Goal: Transaction & Acquisition: Download file/media

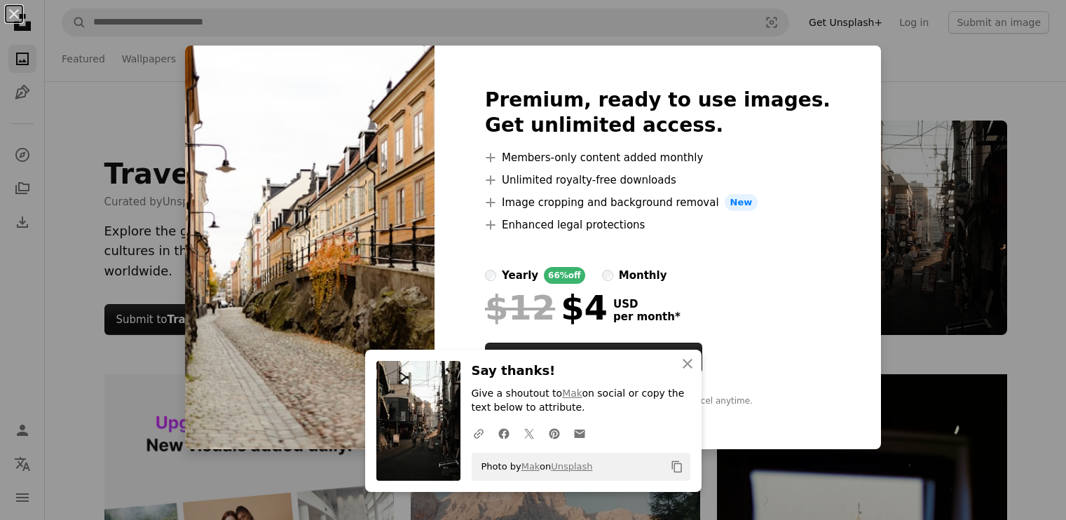
scroll to position [1285, 0]
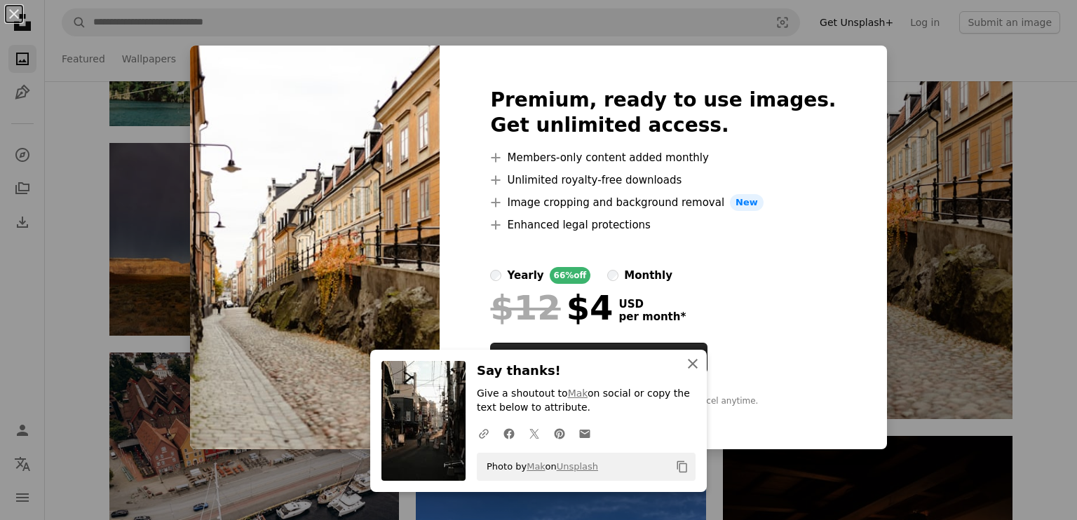
click at [684, 365] on icon "An X shape" at bounding box center [692, 363] width 17 height 17
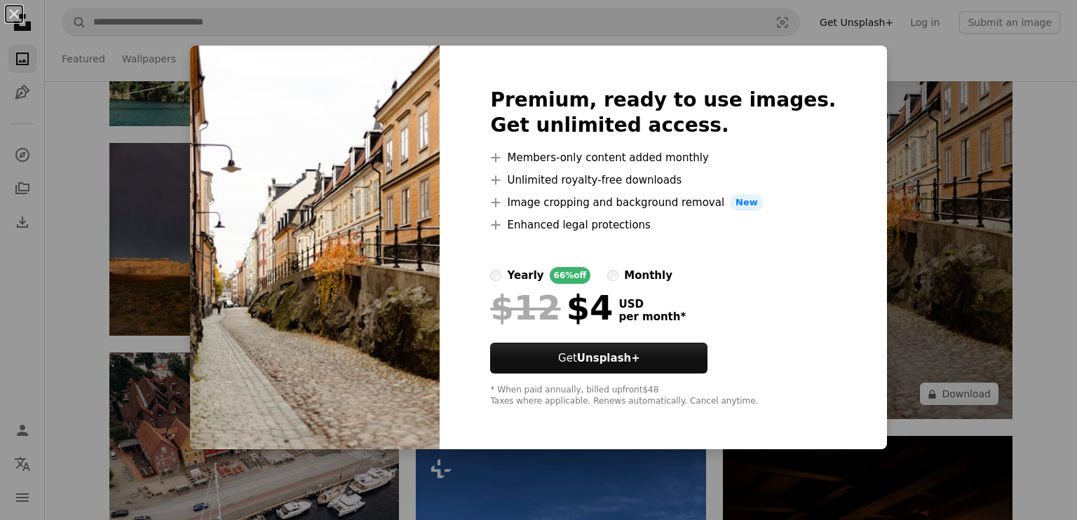
click at [875, 250] on div "An X shape Premium, ready to use images. Get unlimited access. A plus sign Memb…" at bounding box center [538, 260] width 1077 height 520
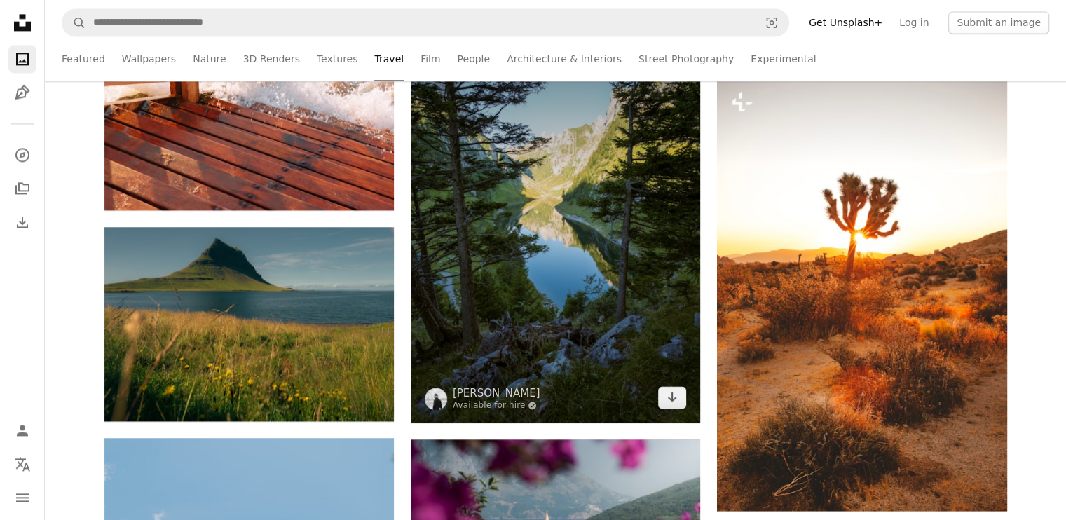
scroll to position [2103, 0]
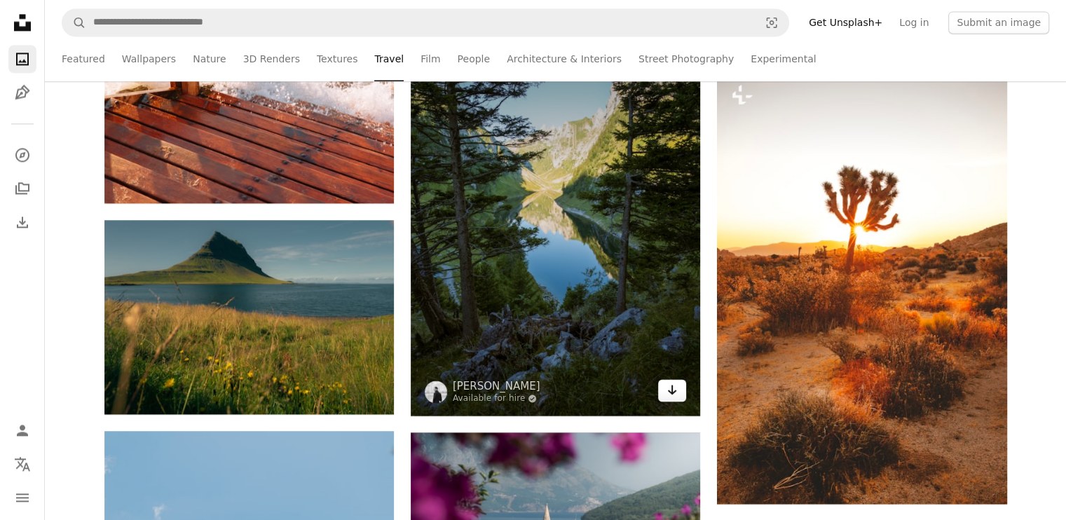
click at [663, 389] on link "Arrow pointing down" at bounding box center [672, 390] width 28 height 22
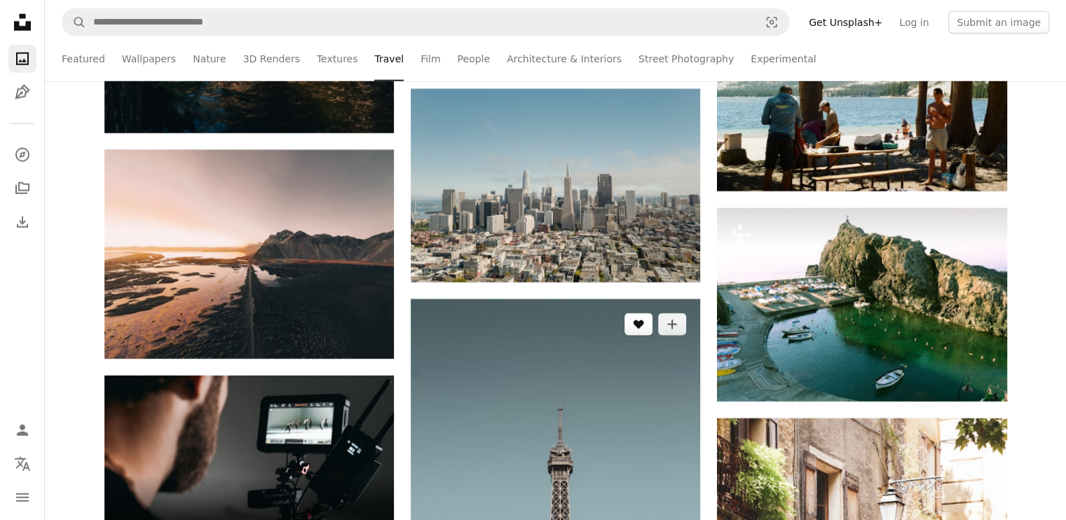
scroll to position [3739, 0]
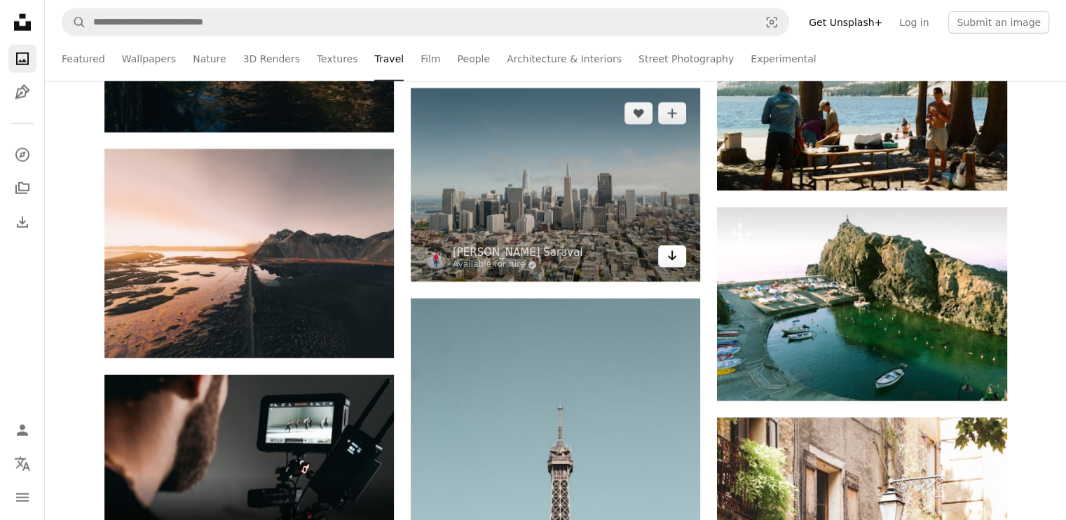
click at [670, 250] on icon "Arrow pointing down" at bounding box center [672, 255] width 11 height 17
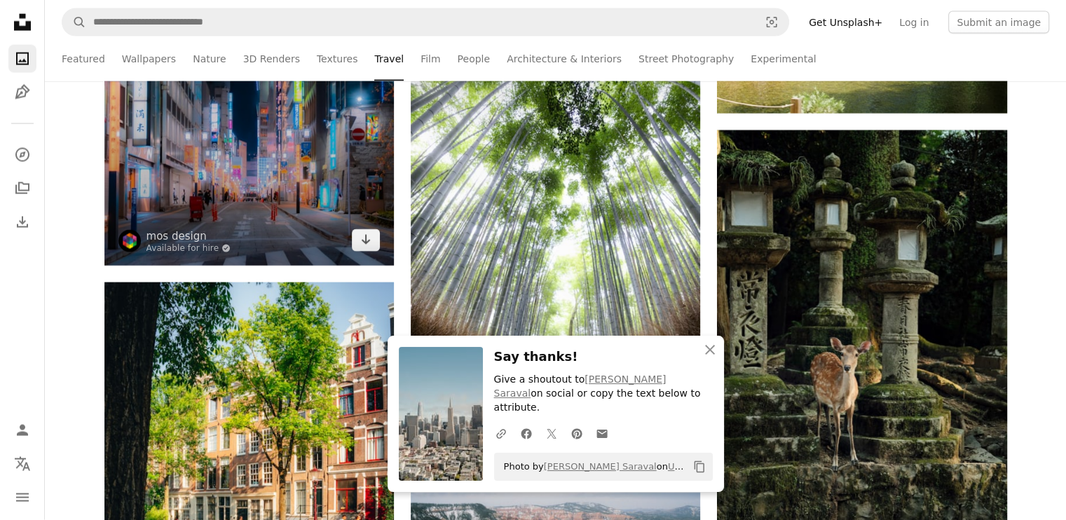
scroll to position [2804, 0]
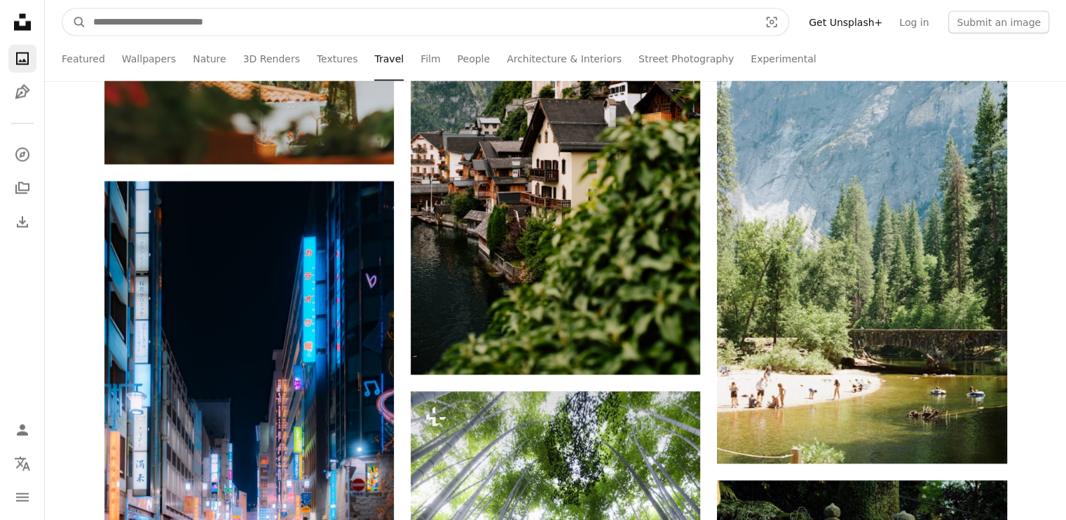
click at [213, 21] on input "Find visuals sitewide" at bounding box center [420, 22] width 669 height 27
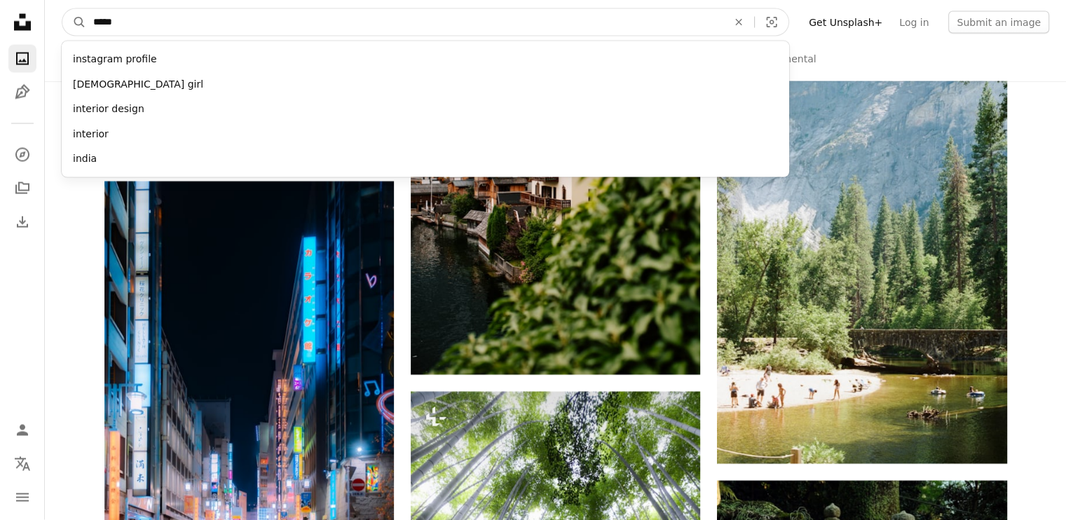
type input "*****"
click at [62, 9] on button "A magnifying glass" at bounding box center [74, 22] width 24 height 27
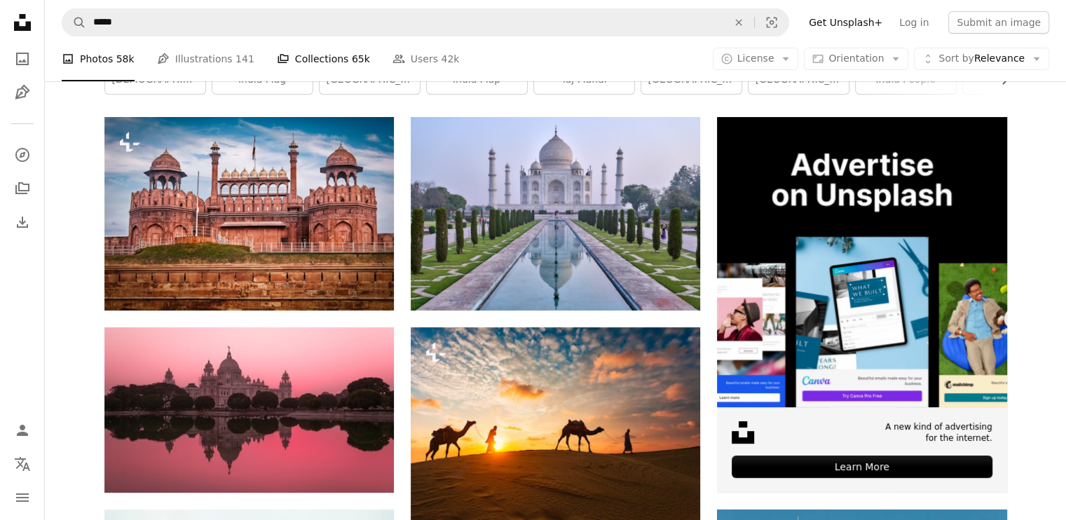
scroll to position [233, 0]
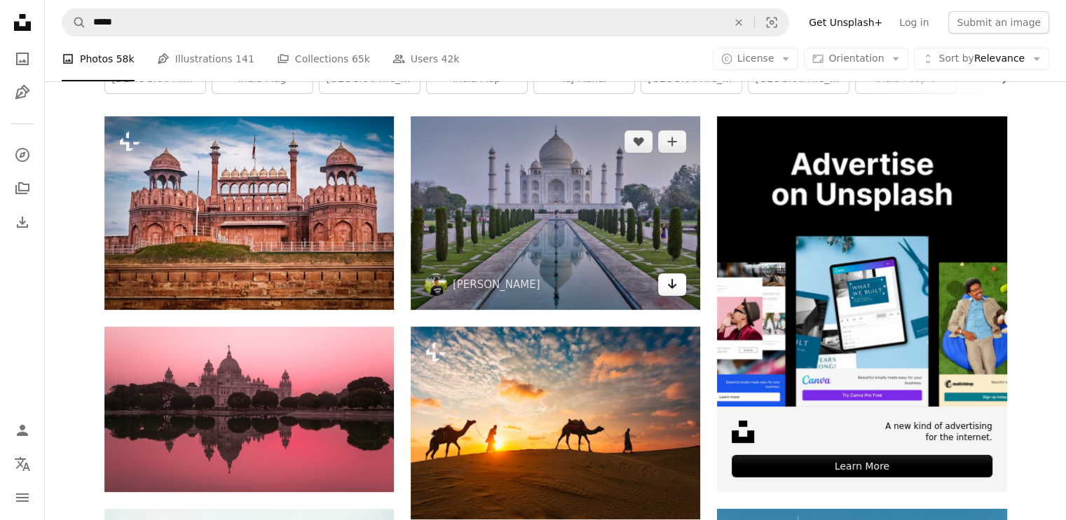
click at [670, 278] on icon "Arrow pointing down" at bounding box center [672, 284] width 11 height 17
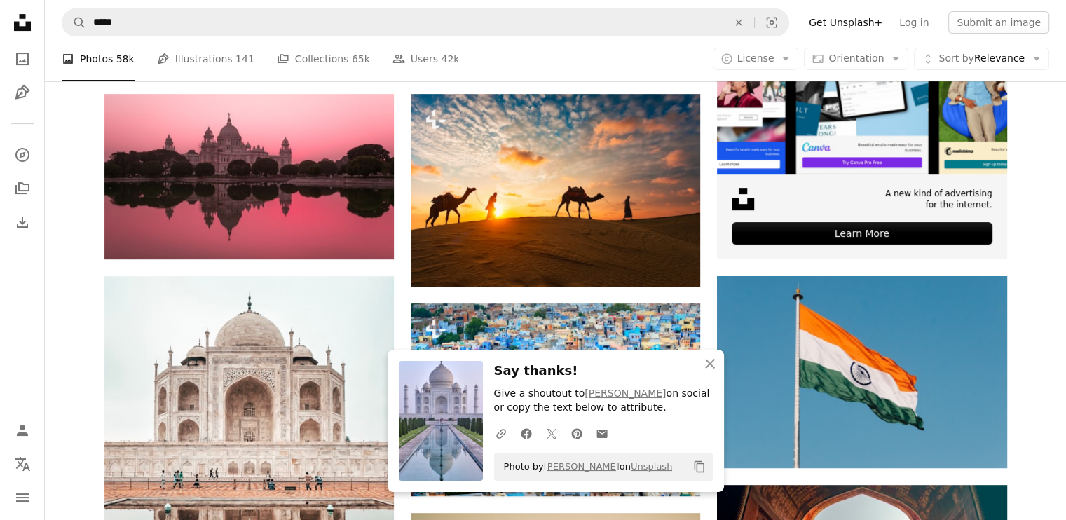
scroll to position [467, 0]
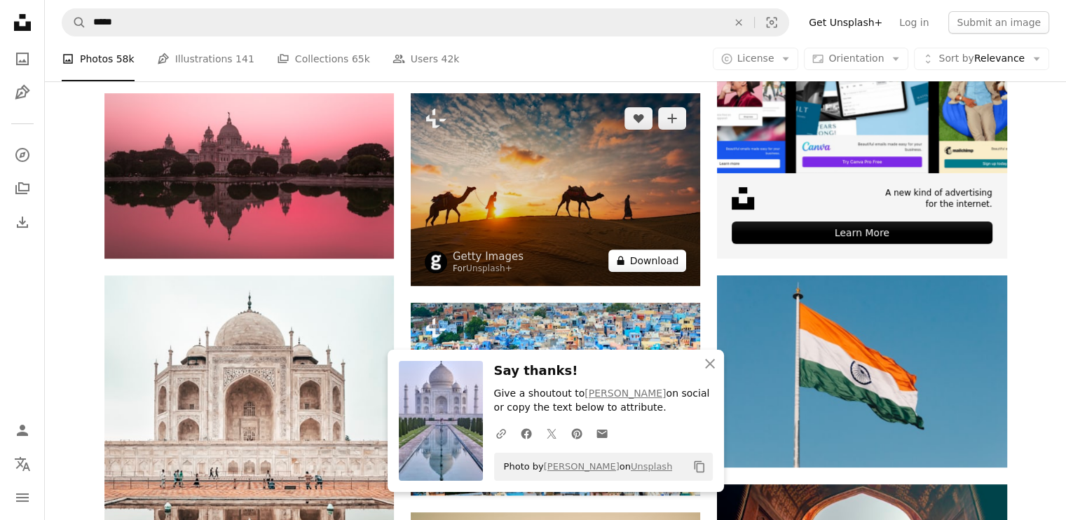
click at [644, 260] on button "A lock Download" at bounding box center [648, 261] width 79 height 22
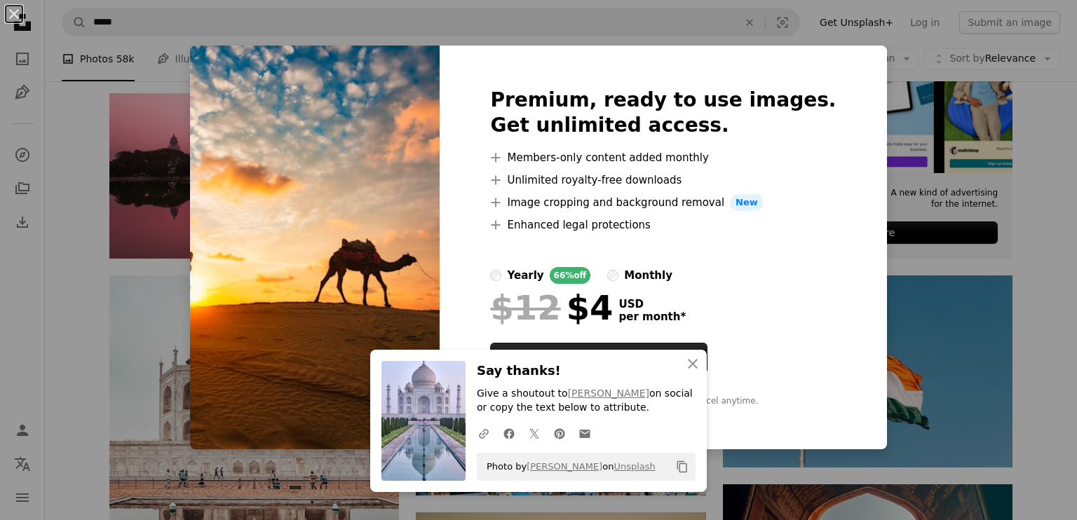
click at [857, 147] on div "An X shape An X shape Close Say thanks! Give a shoutout to [PERSON_NAME] on soc…" at bounding box center [538, 260] width 1077 height 520
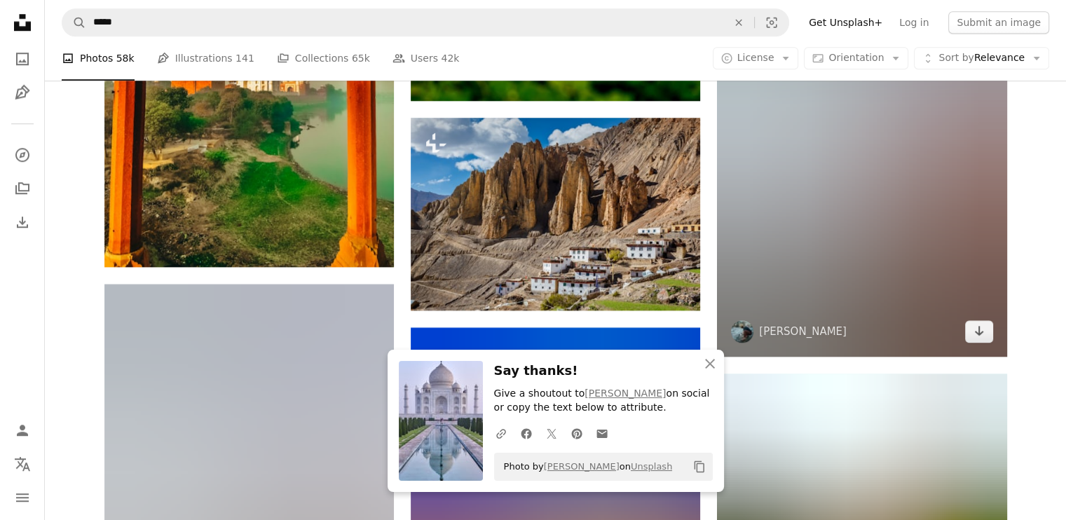
scroll to position [1285, 0]
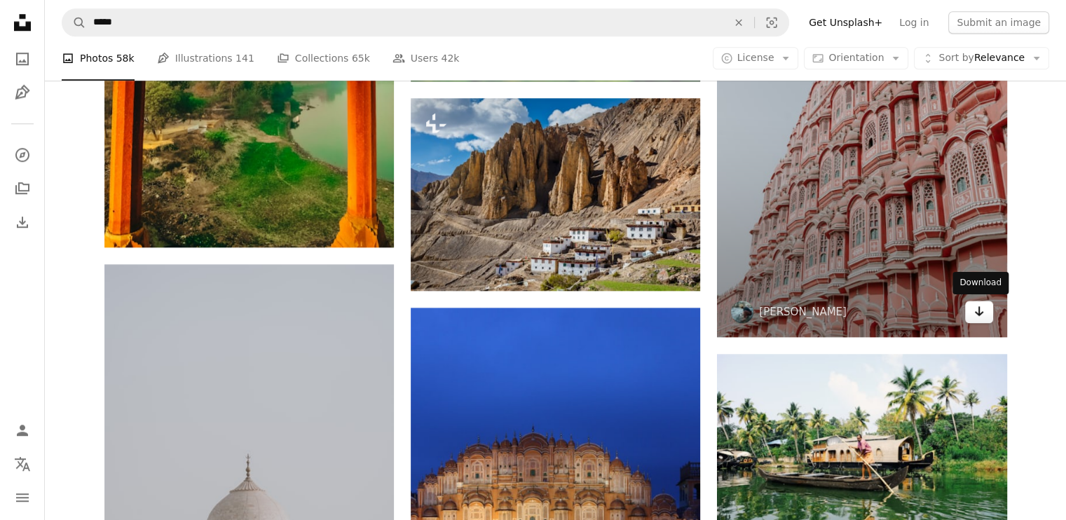
click at [984, 304] on icon "Arrow pointing down" at bounding box center [979, 311] width 11 height 17
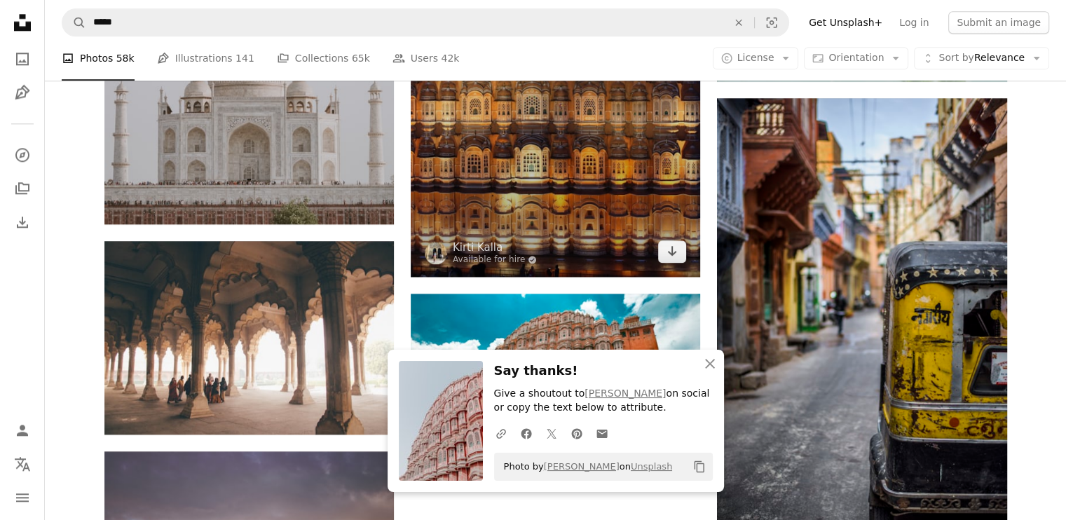
scroll to position [1753, 0]
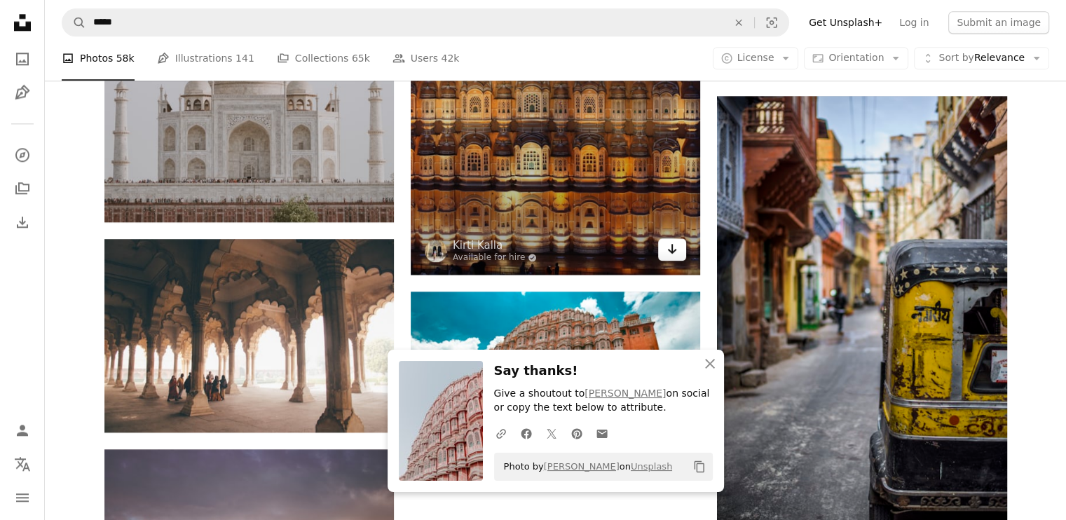
click at [670, 247] on icon "Arrow pointing down" at bounding box center [672, 248] width 11 height 17
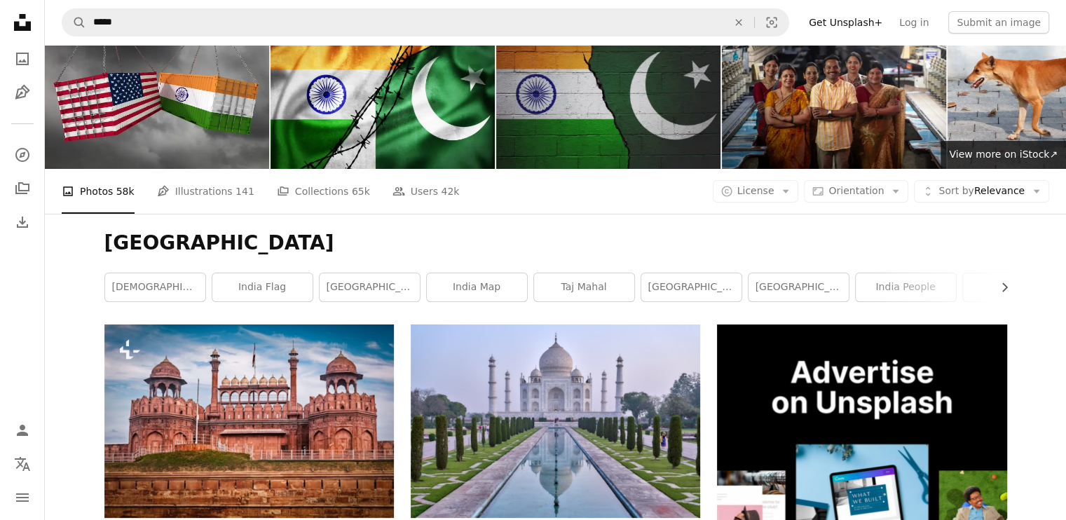
scroll to position [0, 0]
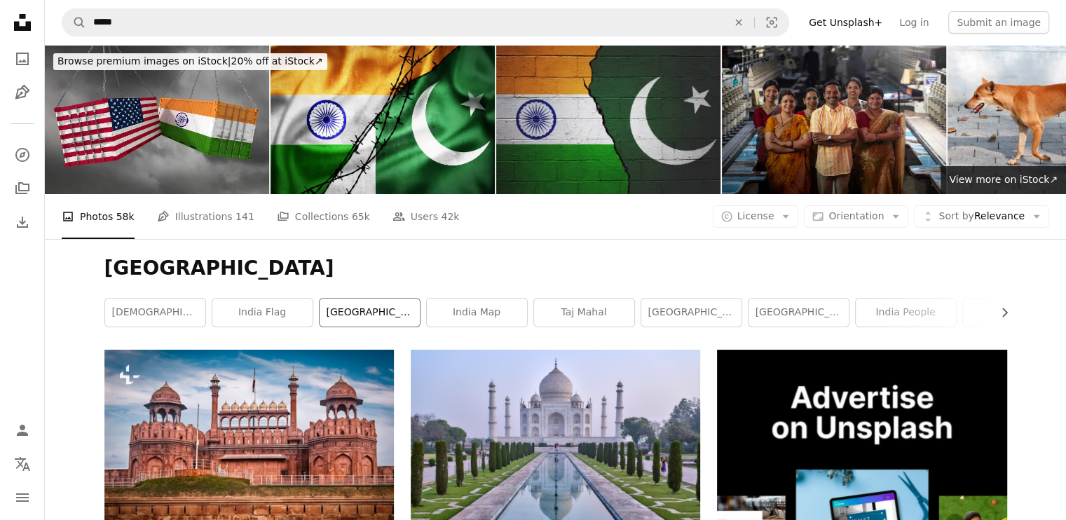
click at [363, 316] on link "[GEOGRAPHIC_DATA]" at bounding box center [370, 313] width 100 height 28
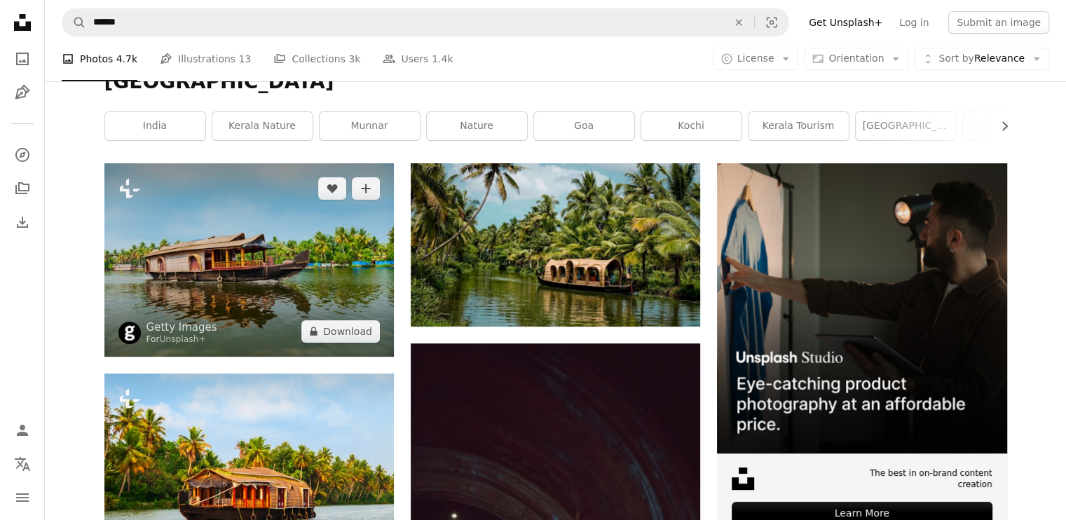
scroll to position [116, 0]
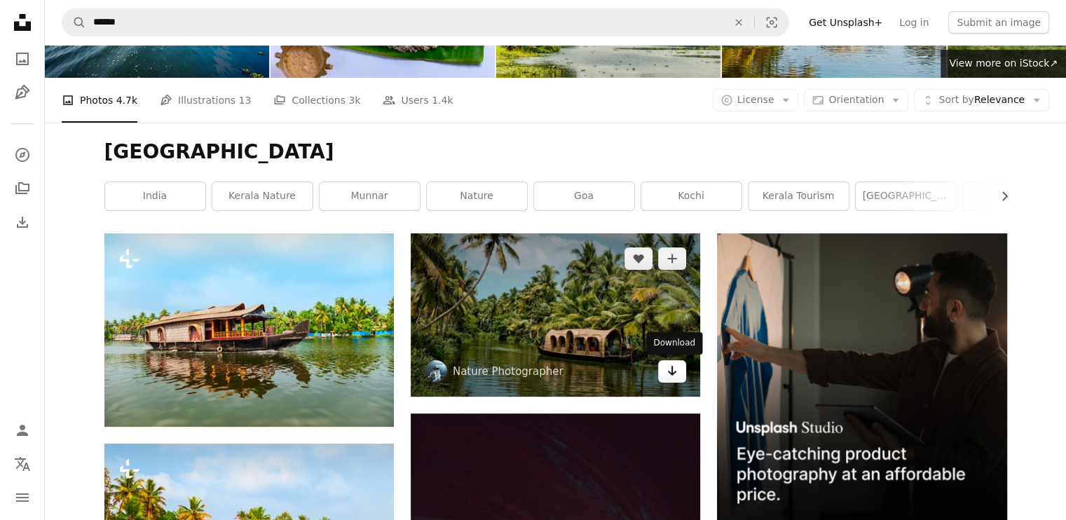
click at [673, 373] on icon "Download" at bounding box center [672, 371] width 9 height 10
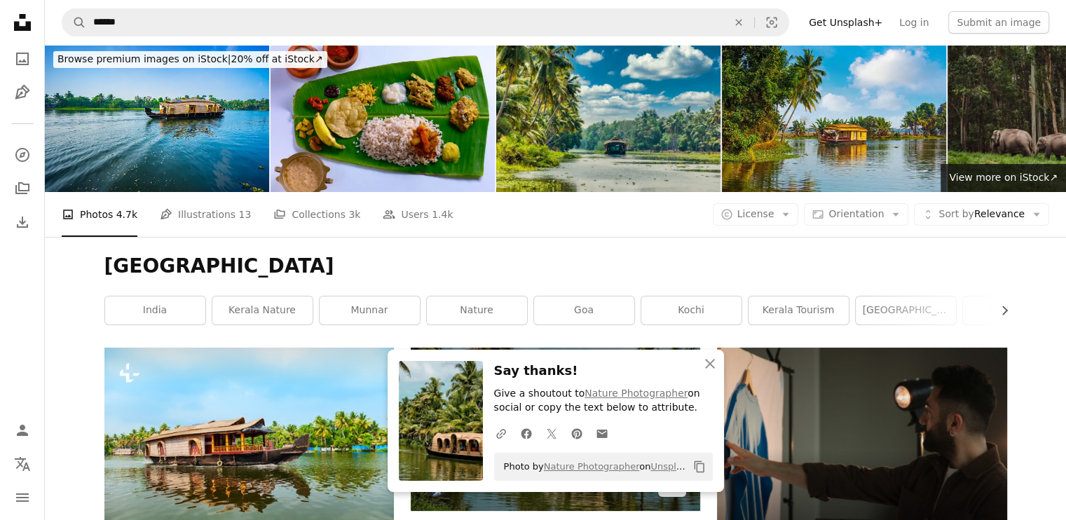
scroll to position [0, 0]
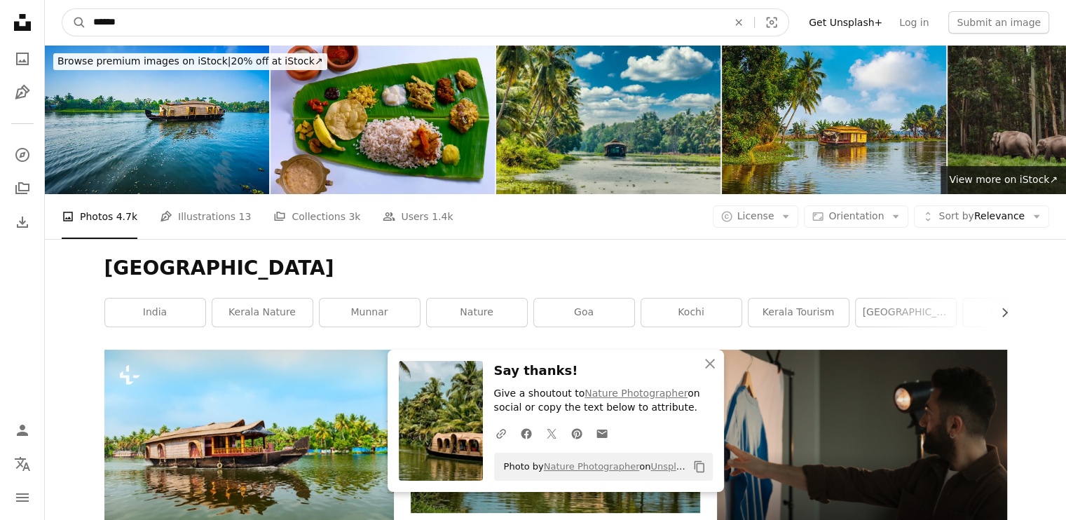
drag, startPoint x: 294, startPoint y: 16, endPoint x: 0, endPoint y: -35, distance: 298.9
type input "**********"
click button "A magnifying glass" at bounding box center [74, 22] width 24 height 27
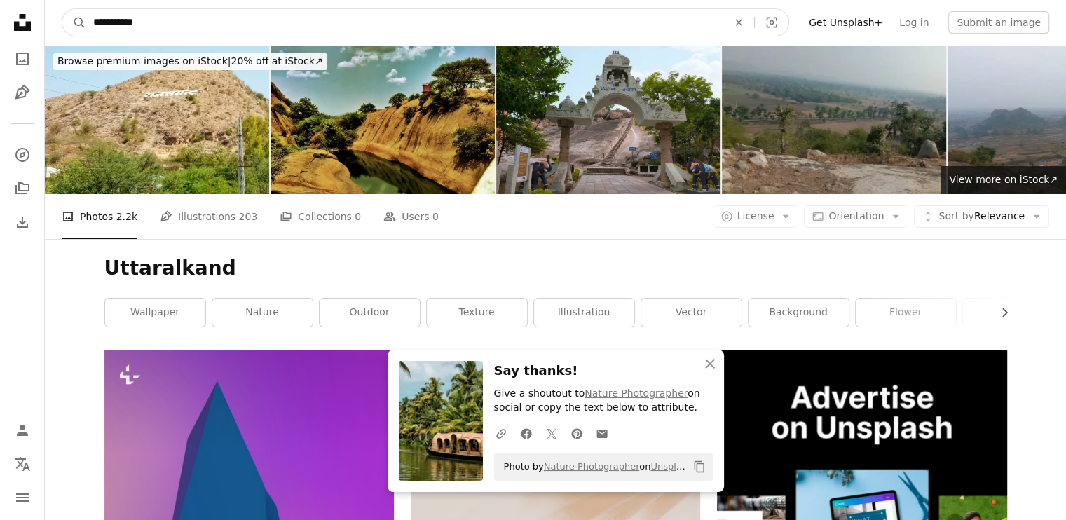
drag, startPoint x: 180, startPoint y: 12, endPoint x: 142, endPoint y: 14, distance: 37.9
click at [142, 14] on input "**********" at bounding box center [404, 22] width 637 height 27
type input "**********"
click at [62, 9] on button "A magnifying glass" at bounding box center [74, 22] width 24 height 27
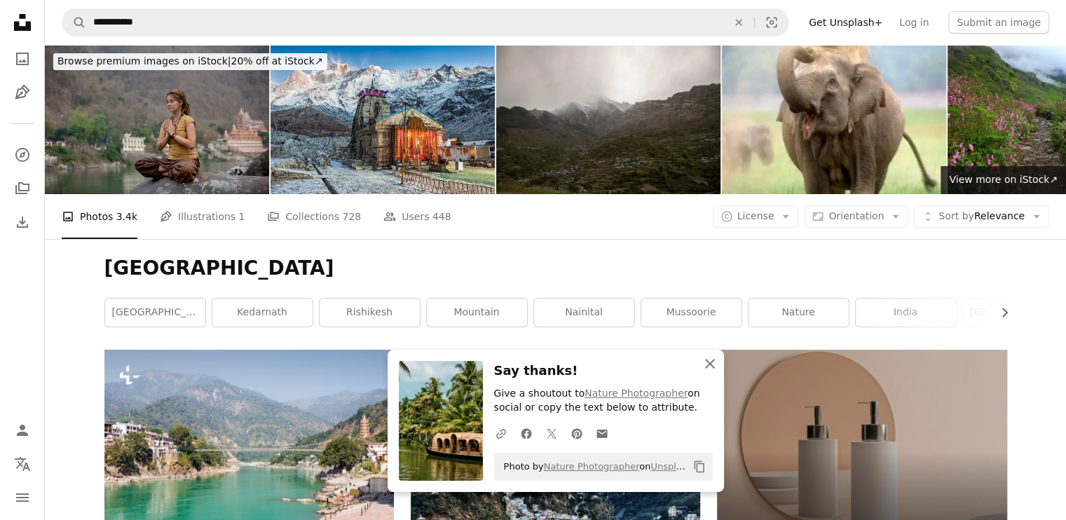
drag, startPoint x: 707, startPoint y: 367, endPoint x: 618, endPoint y: 356, distance: 89.7
click at [707, 367] on icon "button" at bounding box center [710, 364] width 10 height 10
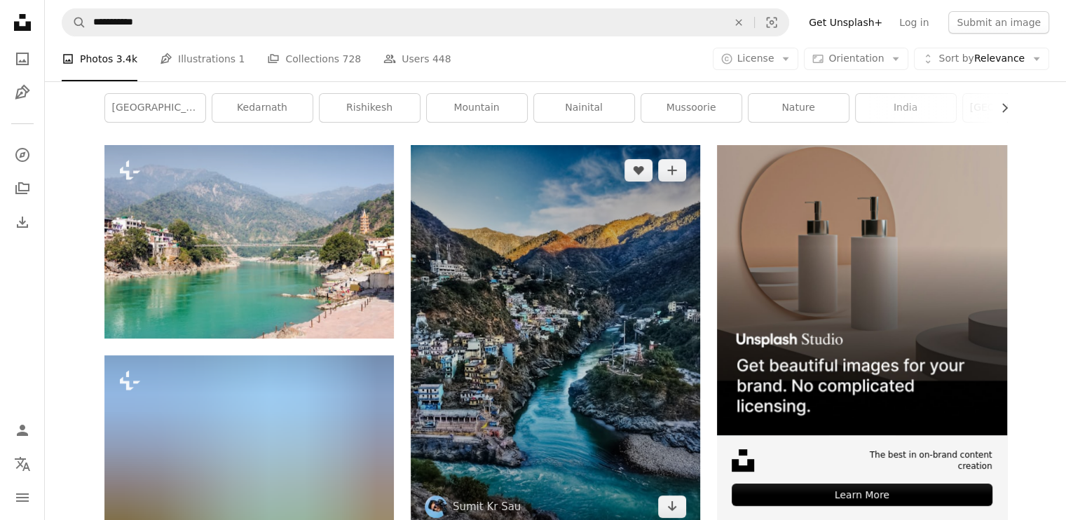
scroll to position [233, 0]
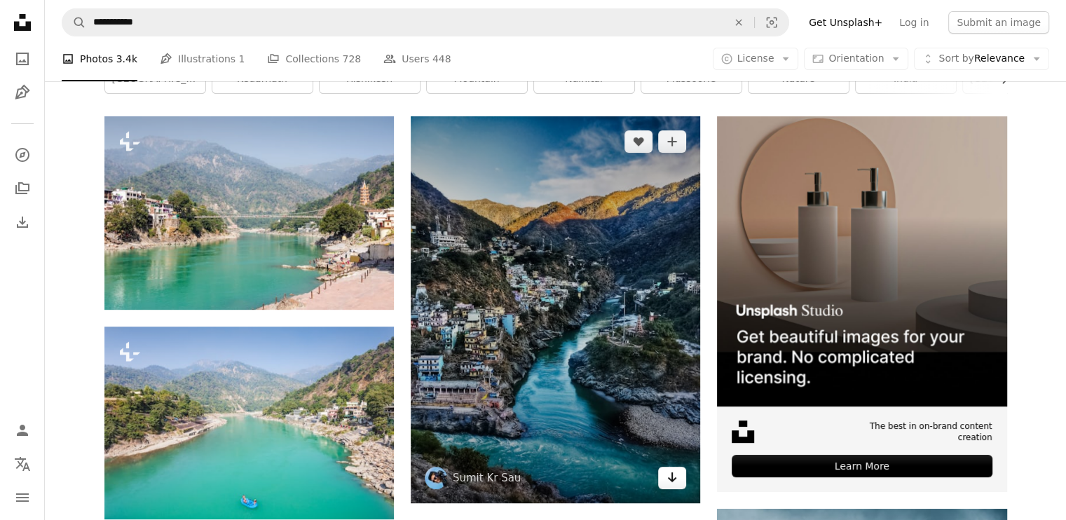
click at [672, 475] on icon "Download" at bounding box center [672, 478] width 9 height 10
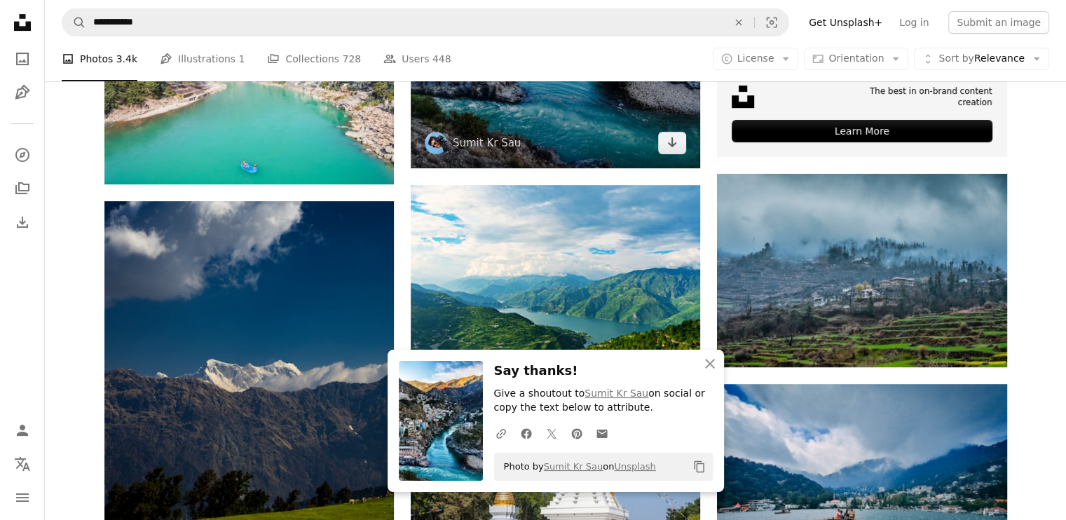
scroll to position [584, 0]
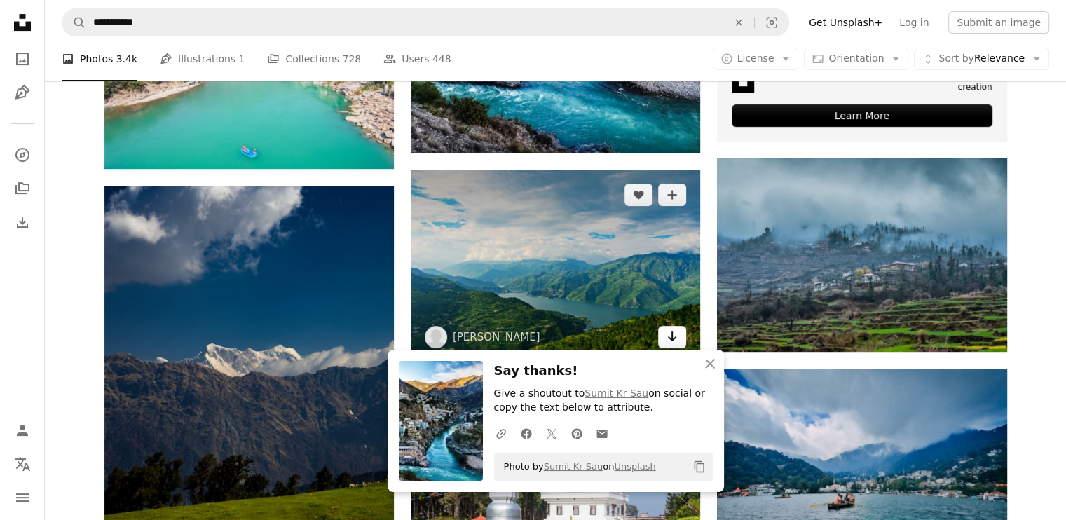
click at [677, 337] on icon "Arrow pointing down" at bounding box center [672, 336] width 11 height 17
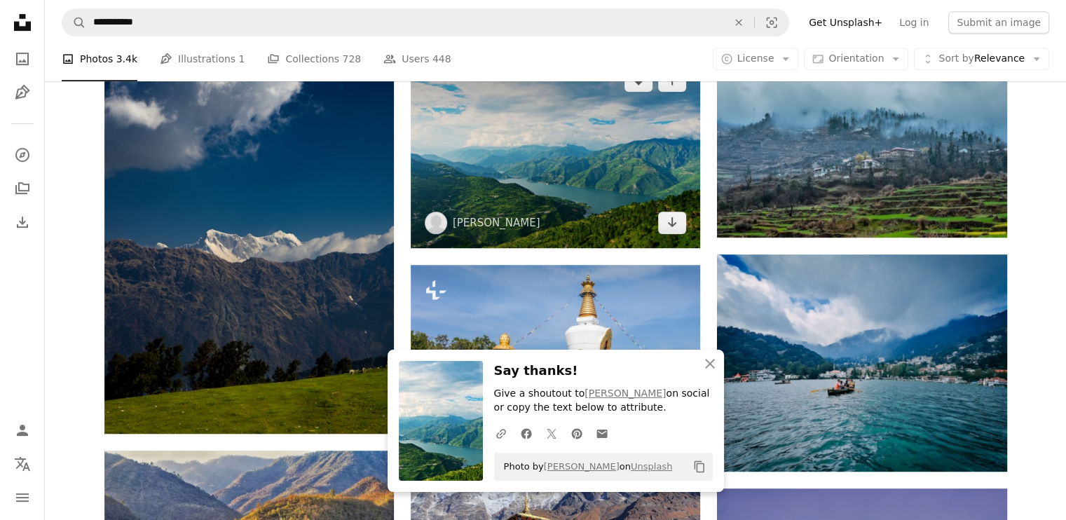
scroll to position [701, 0]
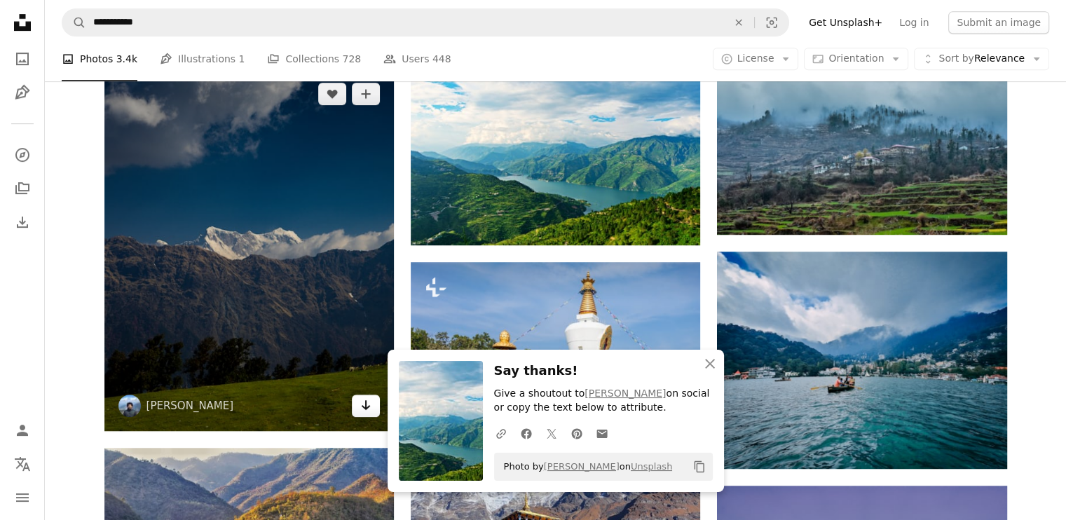
click at [362, 409] on icon "Arrow pointing down" at bounding box center [365, 405] width 11 height 17
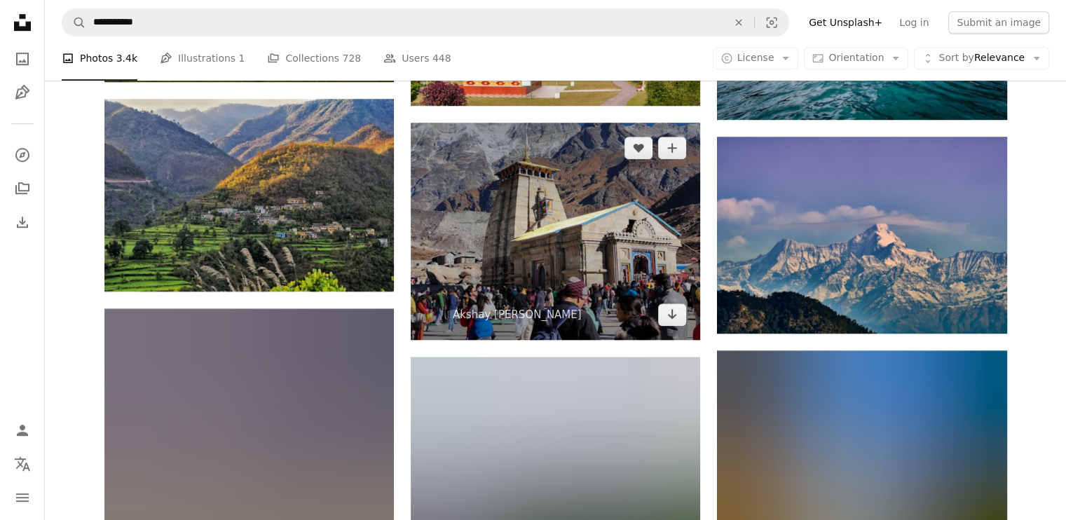
scroll to position [1052, 0]
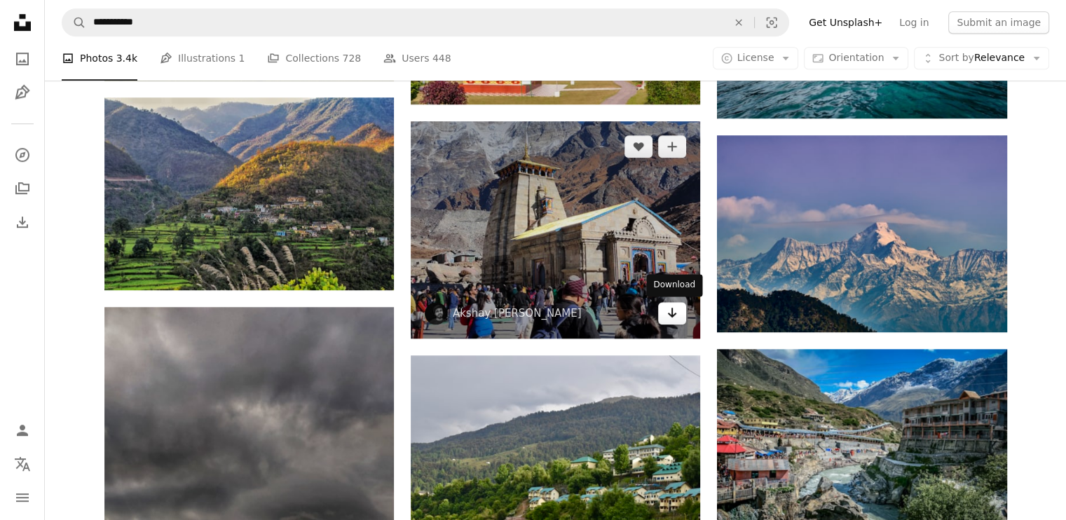
click at [676, 321] on link "Arrow pointing down" at bounding box center [672, 313] width 28 height 22
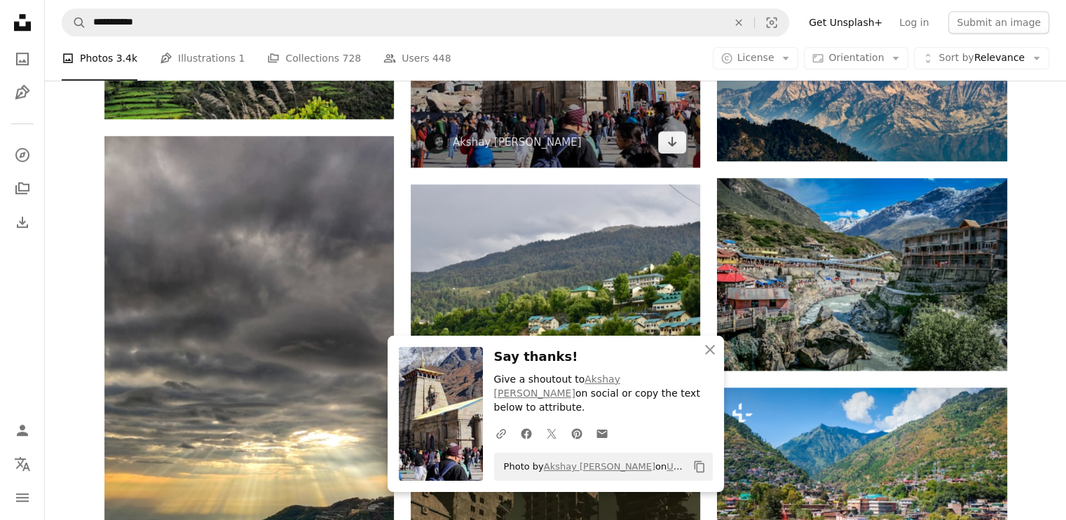
scroll to position [1285, 0]
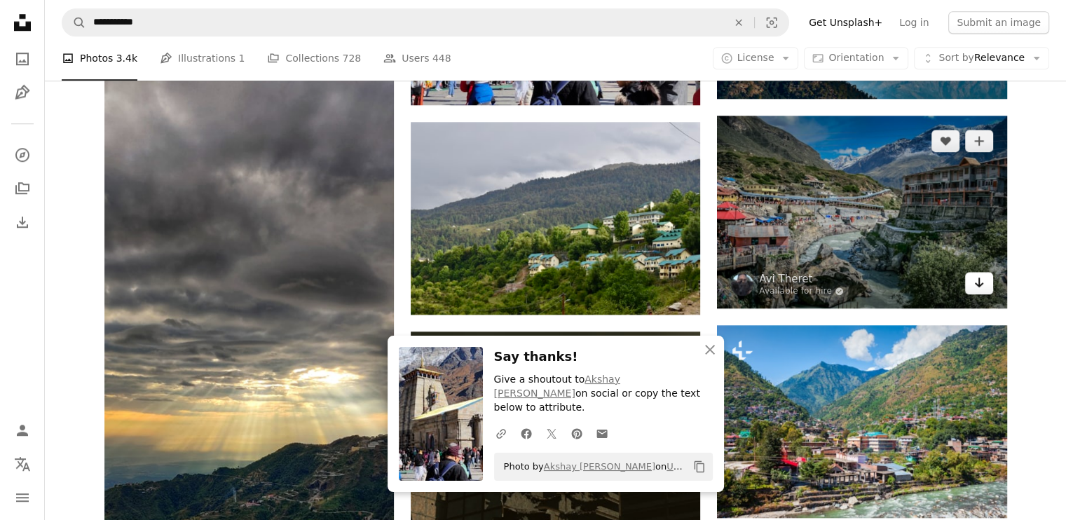
click at [981, 285] on icon "Arrow pointing down" at bounding box center [979, 282] width 11 height 17
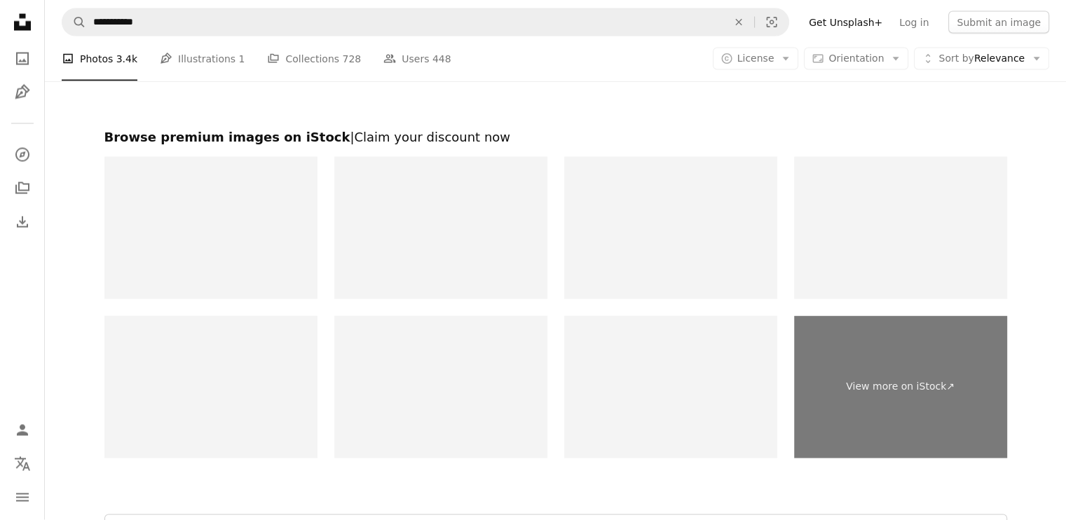
scroll to position [2804, 0]
